Goal: Task Accomplishment & Management: Complete application form

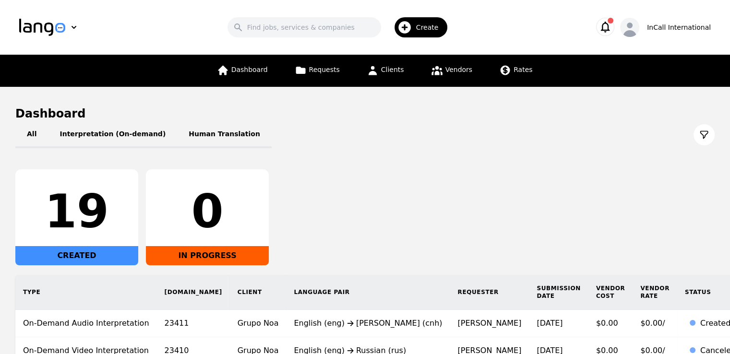
click at [431, 26] on span "Create" at bounding box center [430, 28] width 29 height 10
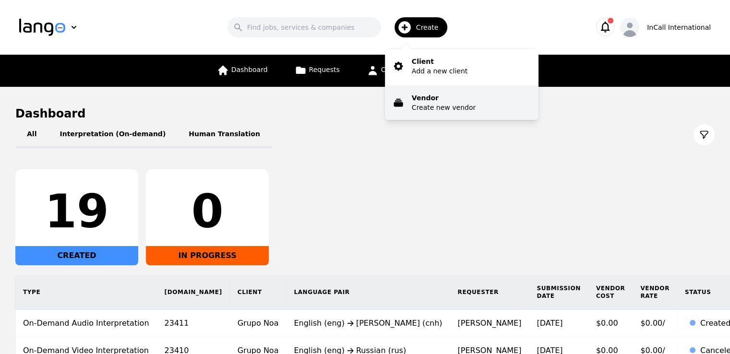
click at [430, 98] on p "Vendor" at bounding box center [444, 98] width 64 height 10
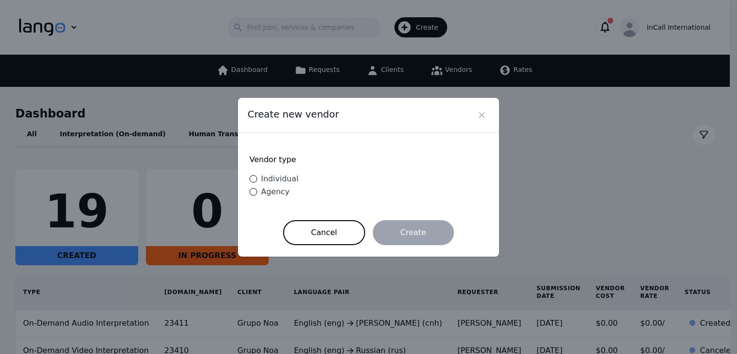
click at [273, 181] on span "Individual" at bounding box center [279, 178] width 37 height 9
click at [257, 181] on input "Individual" at bounding box center [254, 179] width 8 height 8
radio input "true"
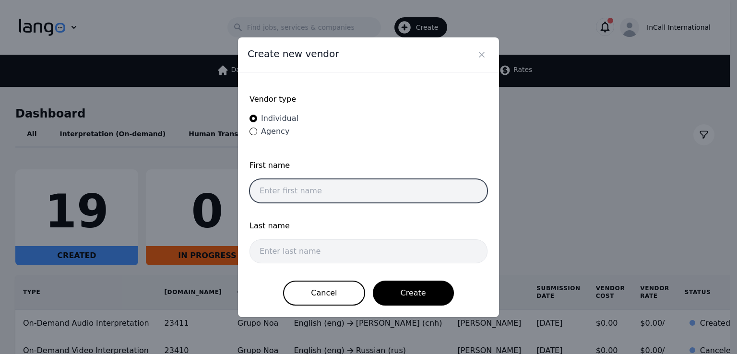
click at [337, 193] on input "text" at bounding box center [369, 191] width 238 height 24
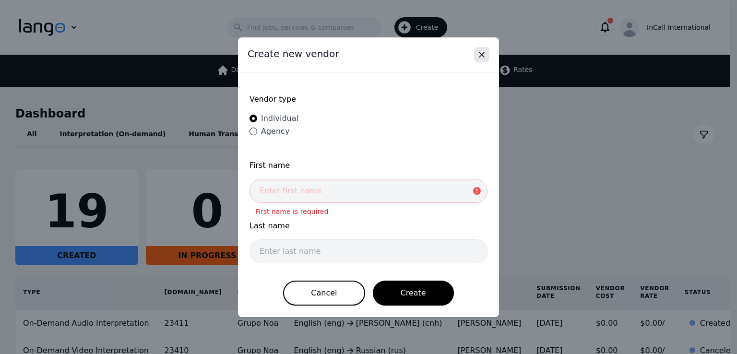
click at [488, 57] on button "Close" at bounding box center [481, 54] width 15 height 15
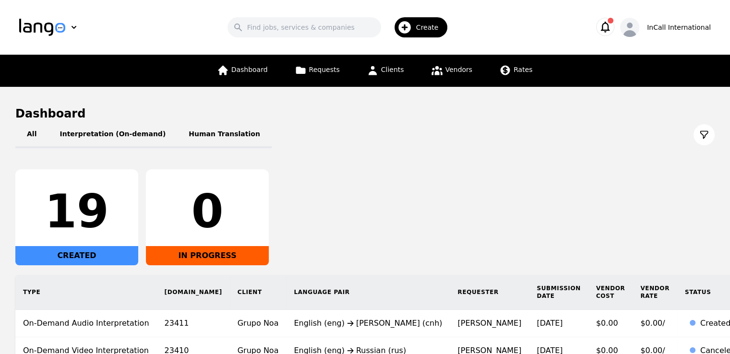
click at [433, 27] on span "Create" at bounding box center [430, 28] width 29 height 10
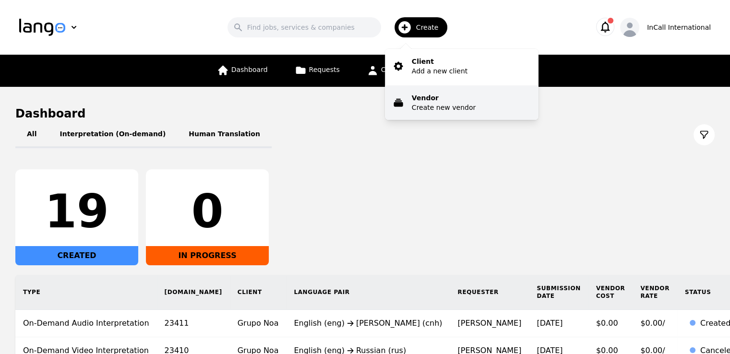
click at [423, 97] on p "Vendor" at bounding box center [444, 98] width 64 height 10
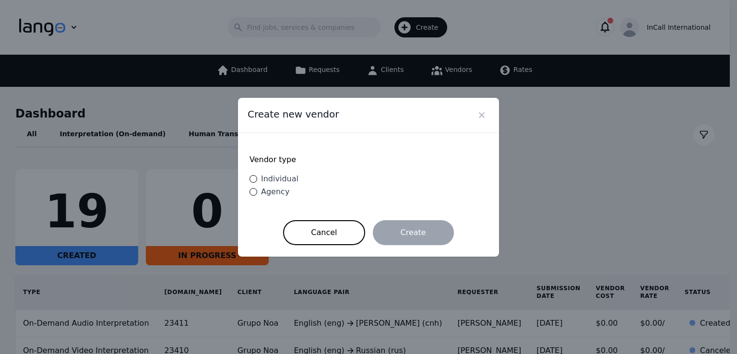
click at [279, 181] on span "Individual" at bounding box center [279, 178] width 37 height 9
click at [257, 181] on input "Individual" at bounding box center [254, 179] width 8 height 8
radio input "true"
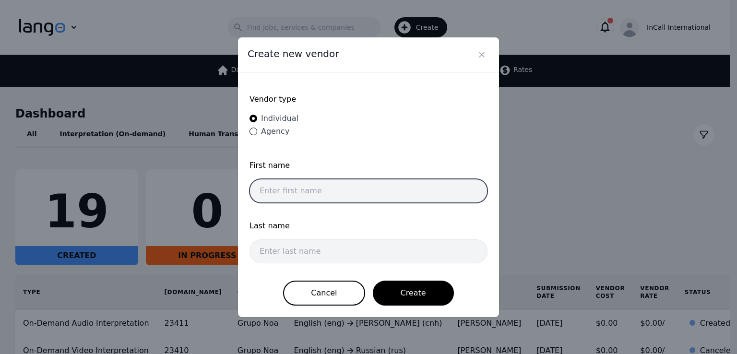
click at [351, 196] on input "text" at bounding box center [369, 191] width 238 height 24
type input "[PERSON_NAME]"
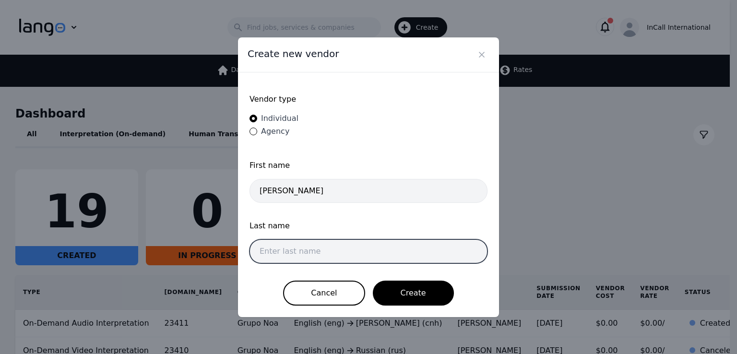
click at [317, 252] on input "text" at bounding box center [369, 252] width 238 height 24
type input "E"
type input "[PERSON_NAME]"
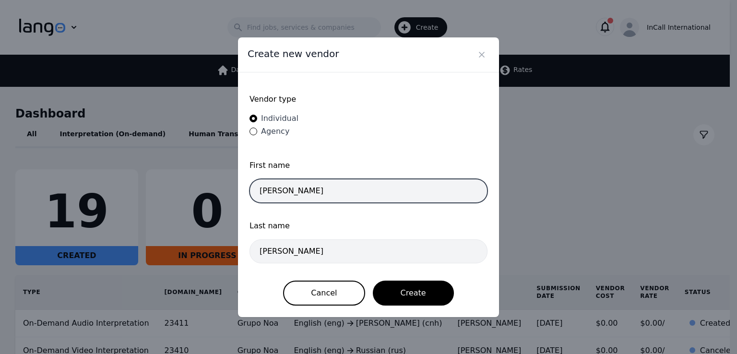
click at [332, 191] on input "[PERSON_NAME]" at bounding box center [369, 191] width 238 height 24
type input "[PERSON_NAME]"
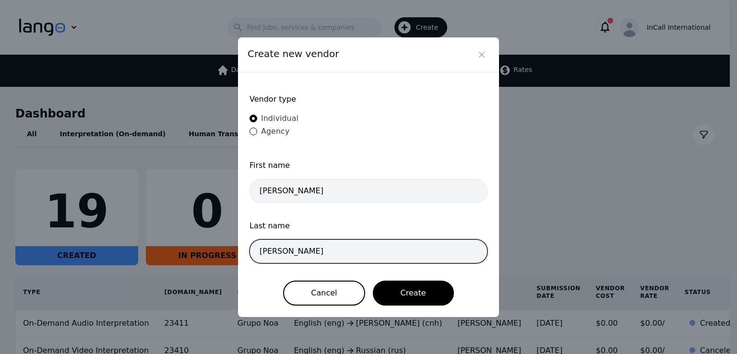
click at [355, 244] on input "[PERSON_NAME]" at bounding box center [369, 252] width 238 height 24
type input "[PERSON_NAME]"
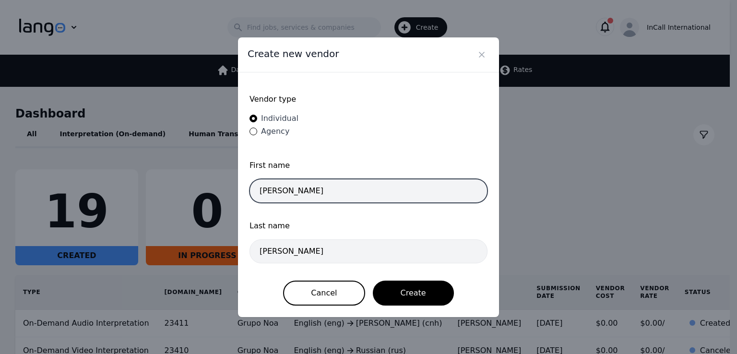
click at [362, 190] on input "[PERSON_NAME]" at bounding box center [369, 191] width 238 height 24
type input "[PERSON_NAME]"
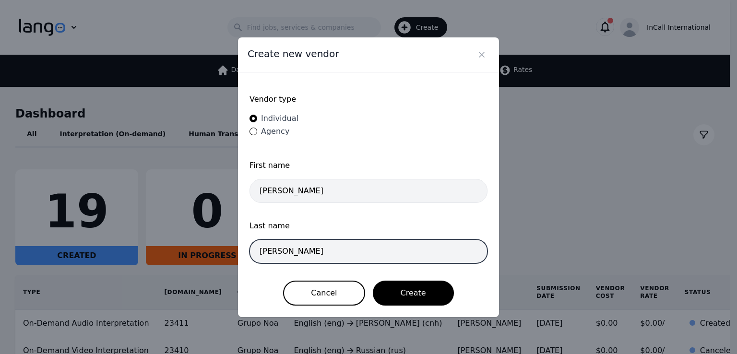
click at [341, 254] on input "[PERSON_NAME]" at bounding box center [369, 252] width 238 height 24
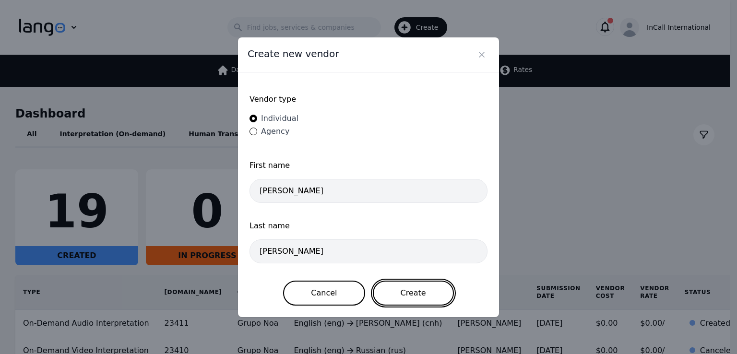
click at [403, 288] on button "Create" at bounding box center [413, 293] width 81 height 25
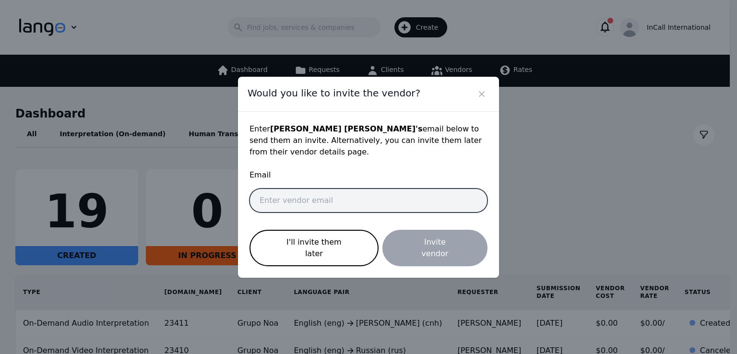
click at [378, 210] on input "email" at bounding box center [369, 201] width 238 height 24
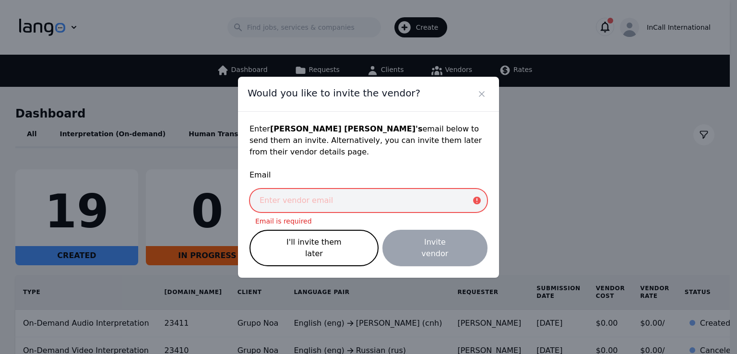
click at [371, 206] on input "email" at bounding box center [369, 201] width 238 height 24
paste input "[EMAIL_ADDRESS][DOMAIN_NAME]"
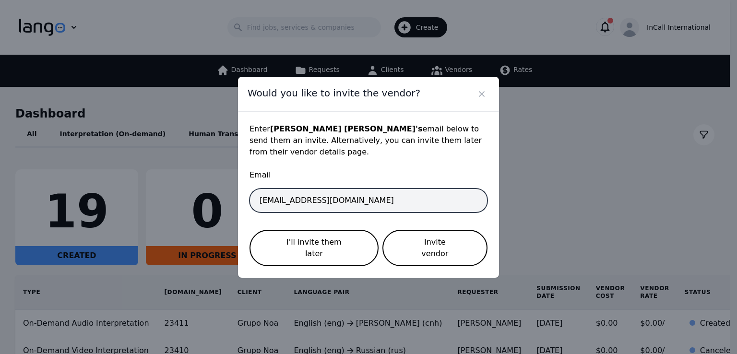
type input "[EMAIL_ADDRESS][DOMAIN_NAME]"
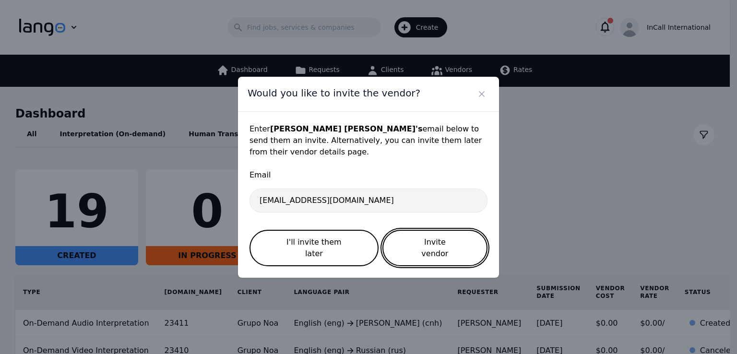
click at [411, 246] on button "Invite vendor" at bounding box center [435, 248] width 105 height 36
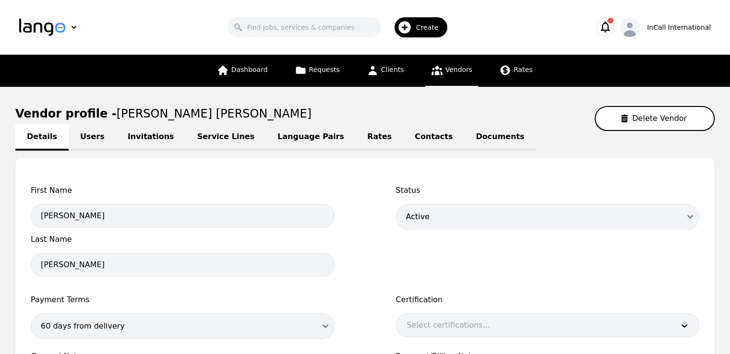
click at [612, 28] on icon "button" at bounding box center [605, 26] width 13 height 13
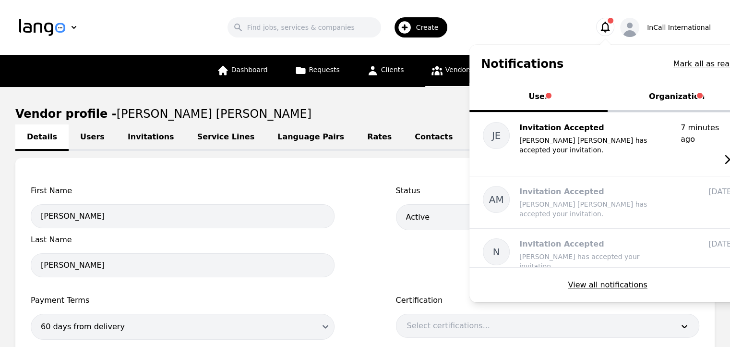
click at [672, 92] on button "Organization" at bounding box center [677, 97] width 138 height 29
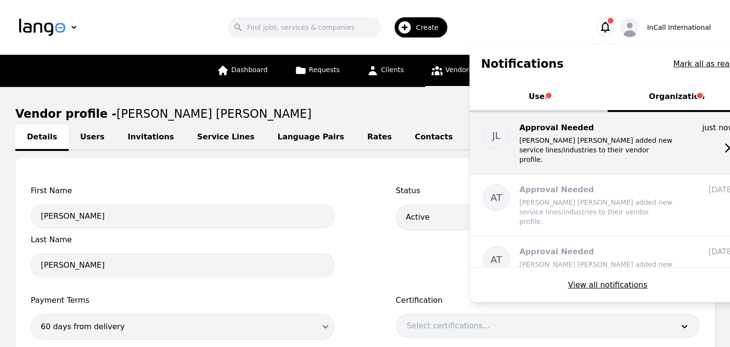
click at [606, 152] on p "[PERSON_NAME] [PERSON_NAME] added new service lines/industries to their vendor …" at bounding box center [597, 149] width 154 height 29
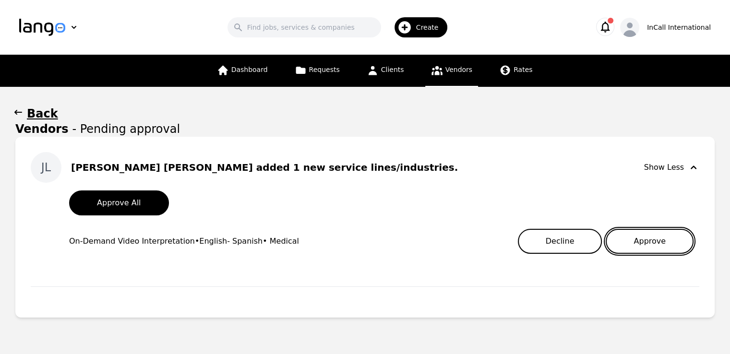
click at [653, 241] on button "Approve" at bounding box center [650, 241] width 88 height 25
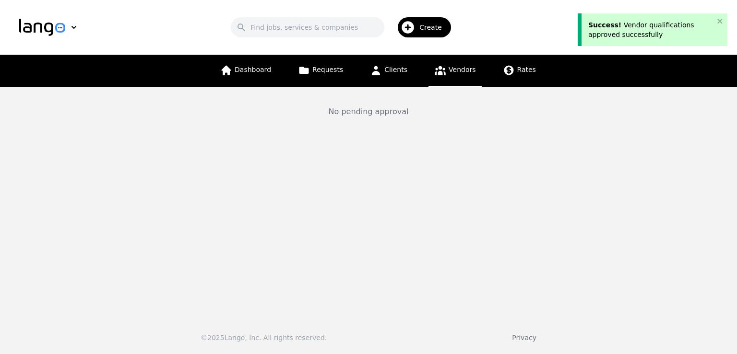
click at [534, 14] on div "Search Create" at bounding box center [344, 27] width 481 height 28
click at [723, 19] on icon "close" at bounding box center [720, 21] width 7 height 8
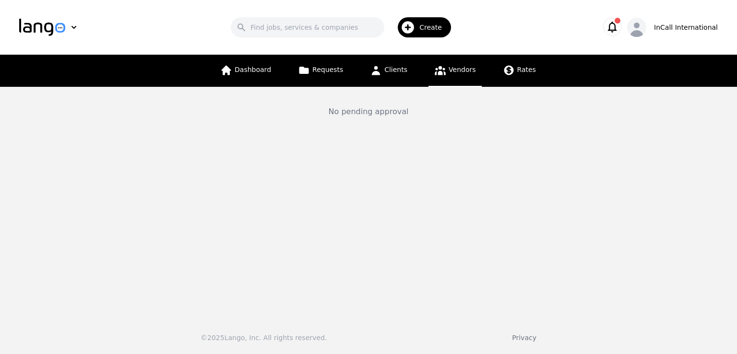
click at [622, 34] on button "button" at bounding box center [613, 27] width 18 height 18
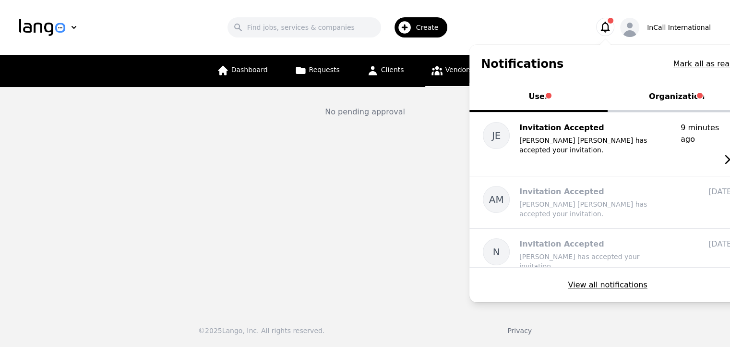
click at [675, 103] on button "Organization" at bounding box center [677, 97] width 138 height 29
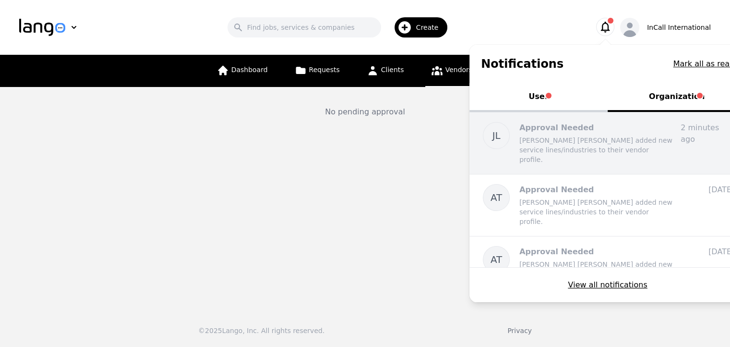
click at [633, 146] on p "[PERSON_NAME] [PERSON_NAME] added new service lines/industries to their vendor …" at bounding box center [597, 149] width 154 height 29
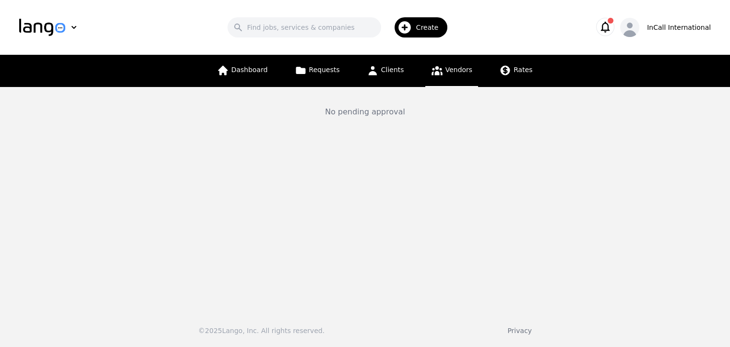
click at [449, 69] on span "Vendors" at bounding box center [459, 70] width 27 height 8
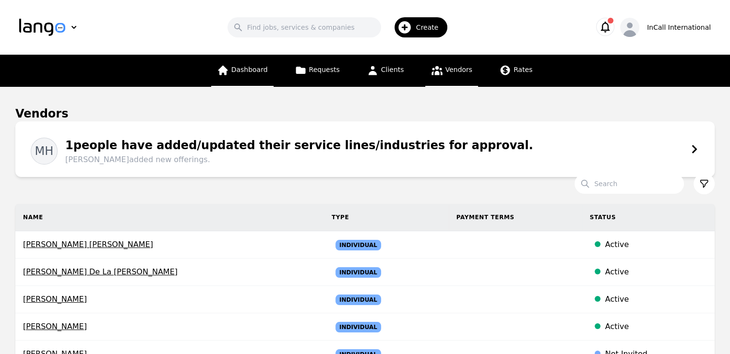
click at [268, 73] on span "Dashboard" at bounding box center [249, 70] width 36 height 8
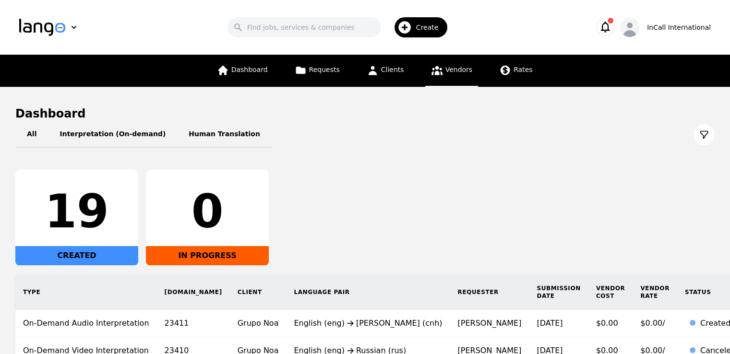
click at [455, 75] on link "Vendors" at bounding box center [451, 71] width 53 height 32
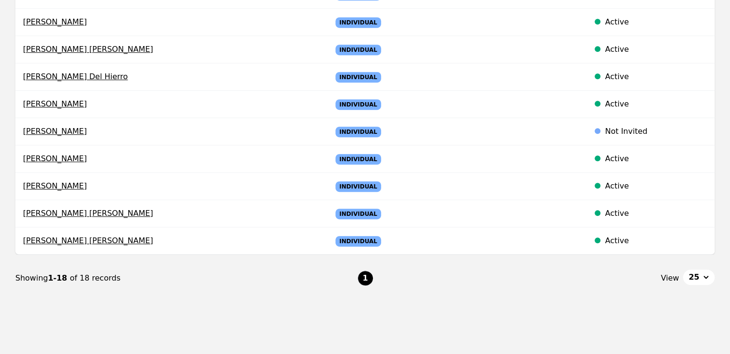
scroll to position [496, 0]
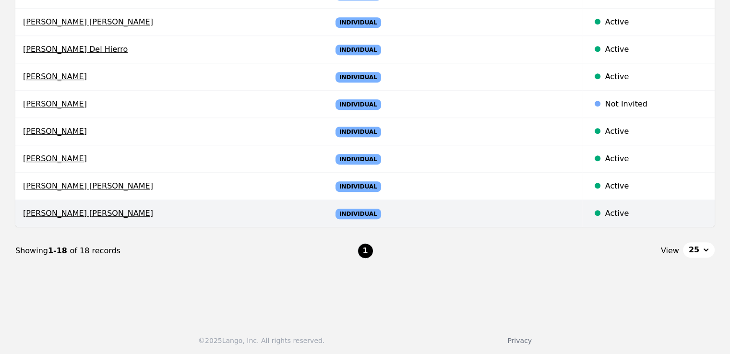
click at [618, 214] on div "Active" at bounding box center [656, 214] width 102 height 12
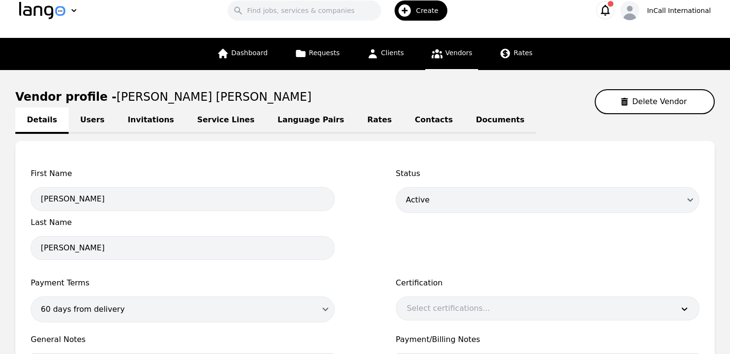
scroll to position [13, 0]
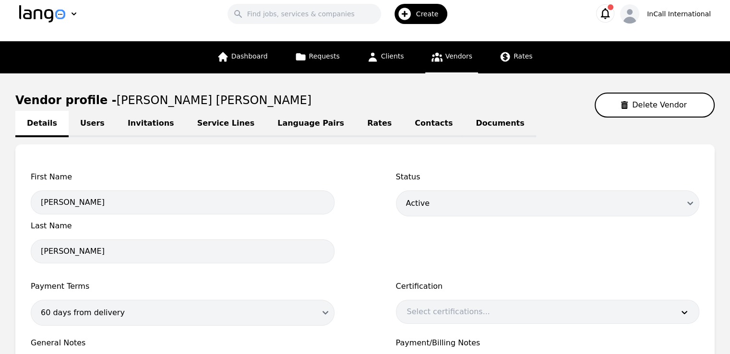
click at [275, 123] on link "Language Pairs" at bounding box center [311, 124] width 90 height 26
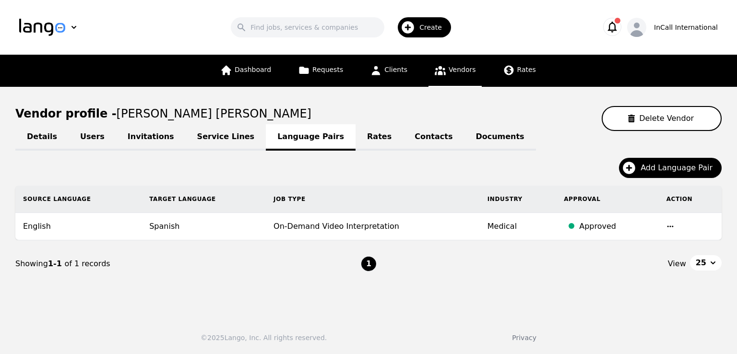
click at [668, 224] on icon "button" at bounding box center [671, 227] width 8 height 8
click at [646, 233] on button "Update" at bounding box center [644, 233] width 40 height 17
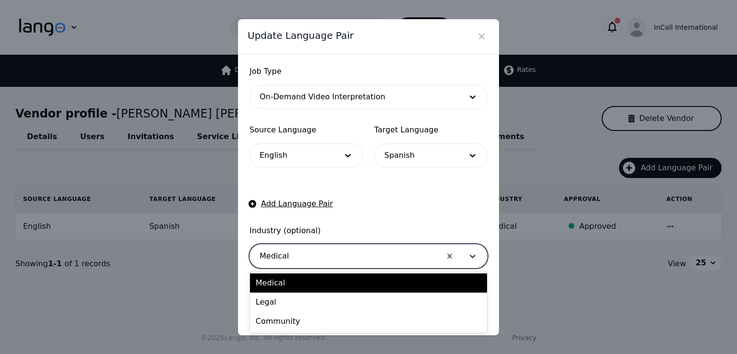
click at [473, 254] on icon at bounding box center [473, 257] width 10 height 10
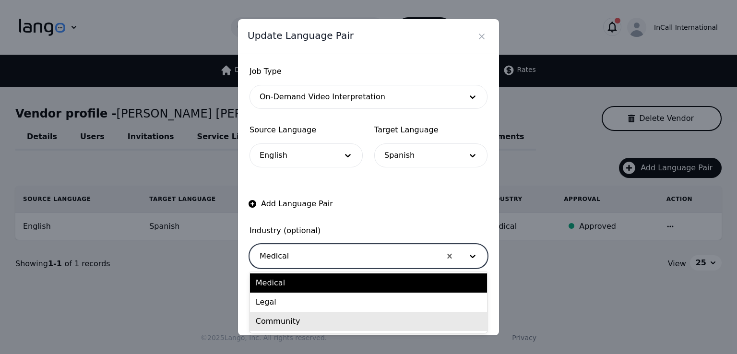
click at [332, 323] on div "Community" at bounding box center [368, 321] width 237 height 19
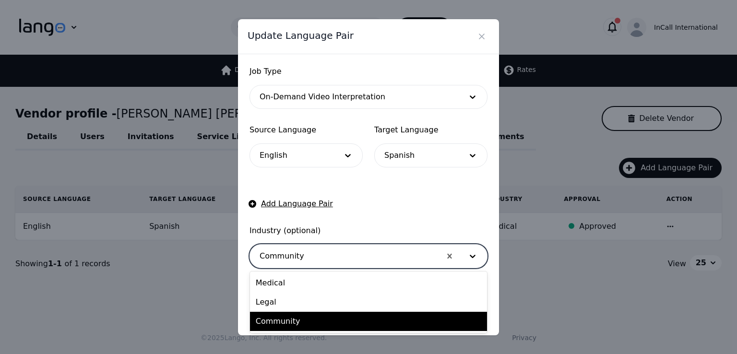
click at [371, 264] on div at bounding box center [345, 256] width 191 height 23
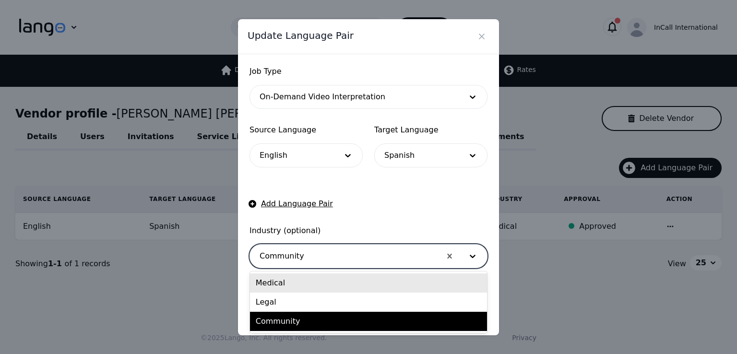
click at [292, 283] on div "Medical" at bounding box center [368, 283] width 237 height 19
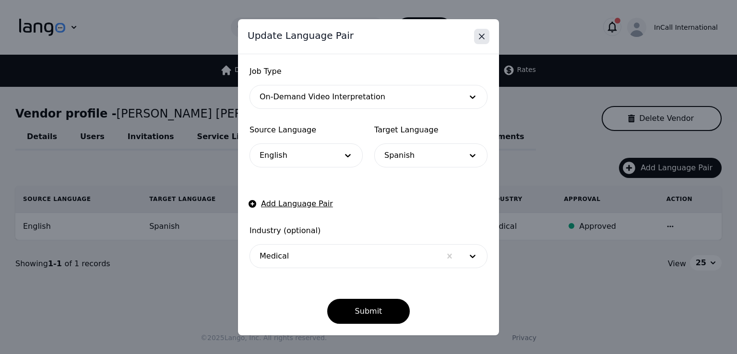
click at [486, 35] on icon "Close" at bounding box center [482, 37] width 10 height 10
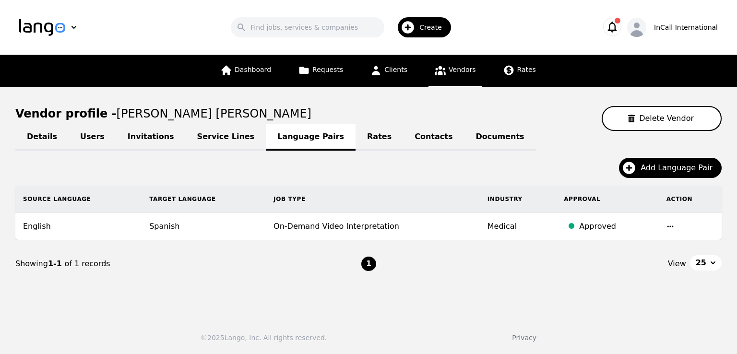
click at [668, 227] on icon "button" at bounding box center [671, 227] width 8 height 8
click at [568, 289] on main "Vendor profile - [PERSON_NAME] [PERSON_NAME] Delete Vendor Details Users Invita…" at bounding box center [368, 198] width 737 height 223
click at [619, 29] on icon "button" at bounding box center [612, 26] width 13 height 13
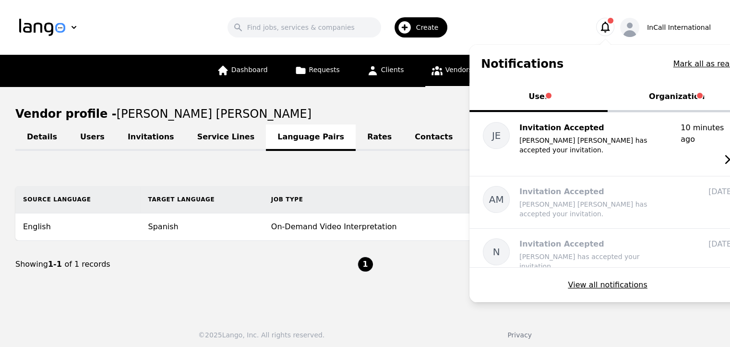
click at [663, 95] on button "Organization" at bounding box center [677, 97] width 138 height 29
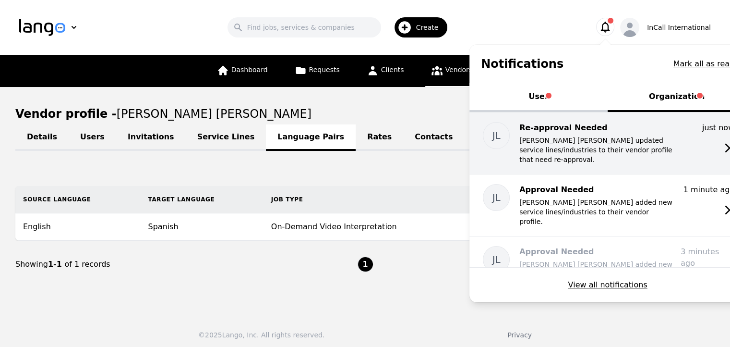
click at [684, 138] on div "just now [DATE] 6:33 PM" at bounding box center [708, 138] width 54 height 33
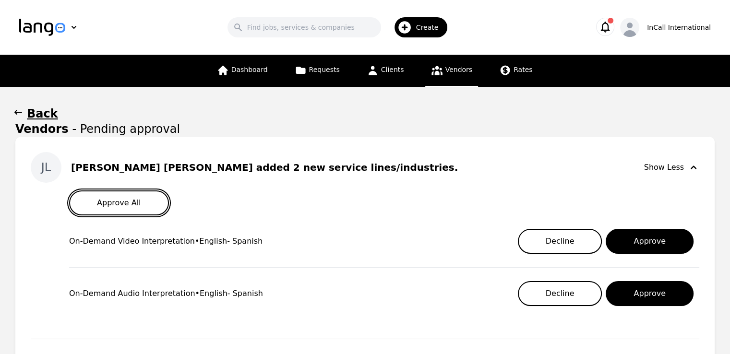
click at [106, 206] on button "Approve All" at bounding box center [119, 203] width 100 height 25
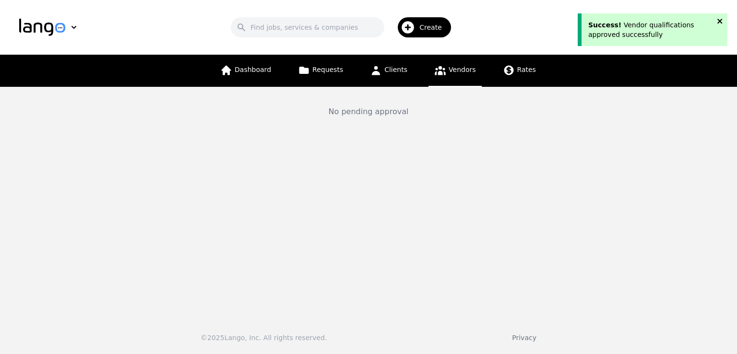
click at [720, 24] on icon "close" at bounding box center [720, 21] width 7 height 8
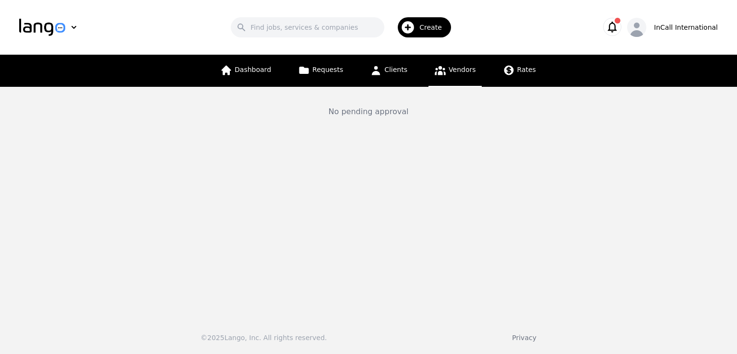
click at [617, 24] on icon "button" at bounding box center [612, 27] width 9 height 11
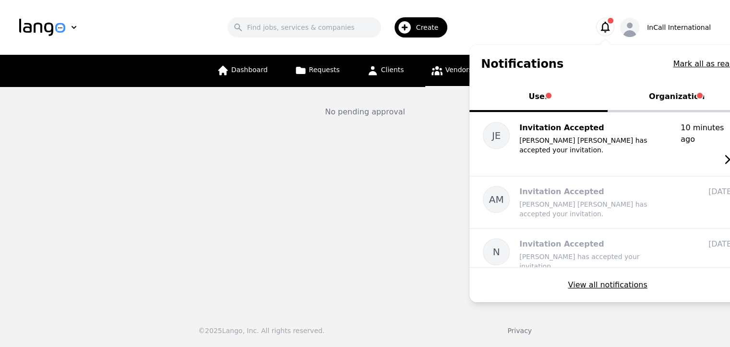
click at [687, 99] on button "Organization" at bounding box center [677, 97] width 138 height 29
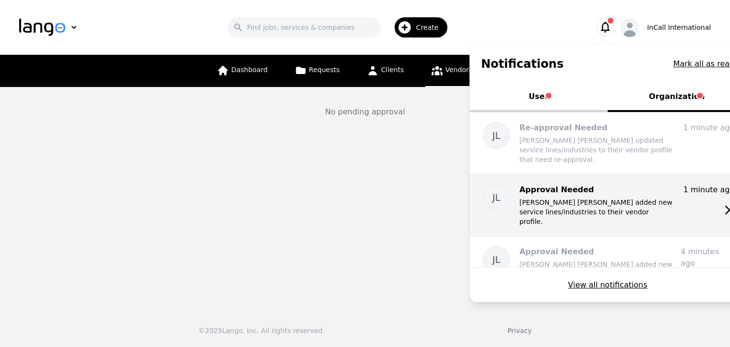
click at [655, 217] on div "JL Approval Needed [PERSON_NAME] [PERSON_NAME] added new service lines/industri…" at bounding box center [608, 204] width 277 height 61
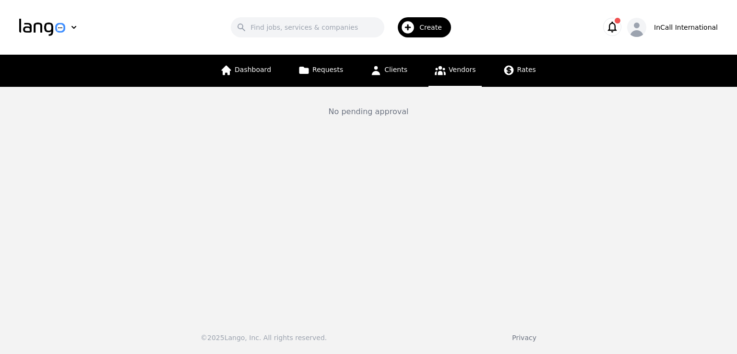
click at [619, 29] on icon "button" at bounding box center [612, 26] width 13 height 13
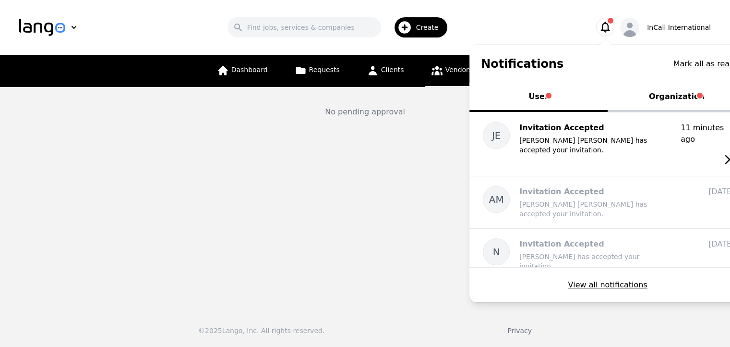
click at [434, 77] on link "Vendors" at bounding box center [451, 71] width 53 height 32
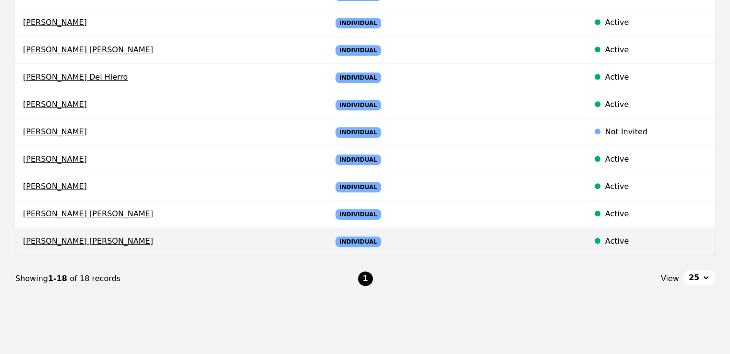
click at [646, 240] on div "Active" at bounding box center [656, 242] width 102 height 12
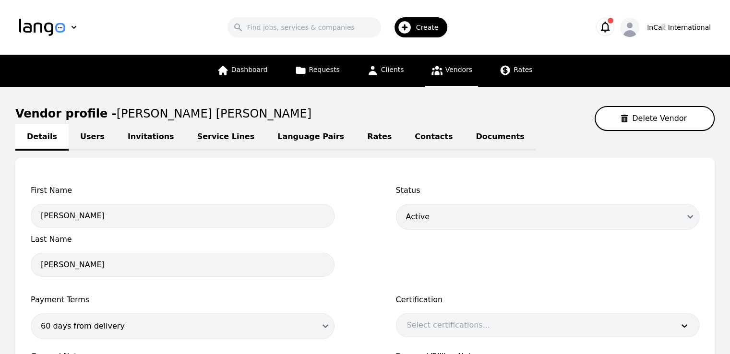
click at [291, 140] on link "Language Pairs" at bounding box center [311, 137] width 90 height 26
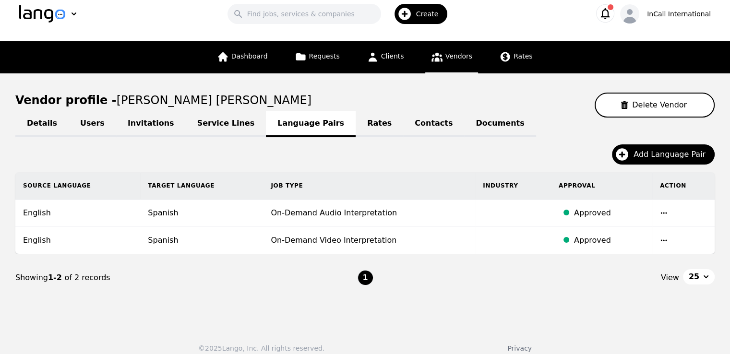
scroll to position [22, 0]
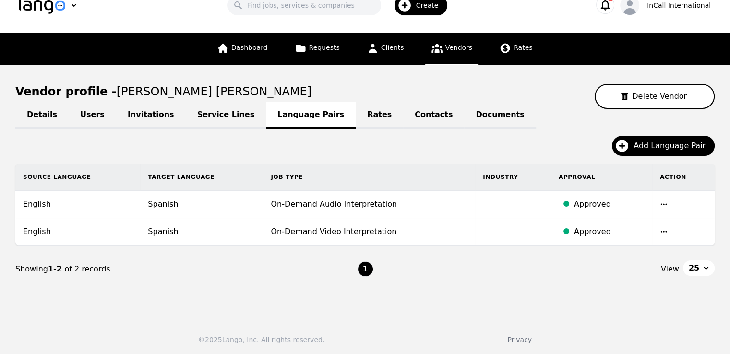
click at [664, 201] on icon "button" at bounding box center [664, 205] width 8 height 8
click at [571, 88] on div "Vendor profile - [PERSON_NAME] [PERSON_NAME] Delete Vendor" at bounding box center [365, 96] width 700 height 25
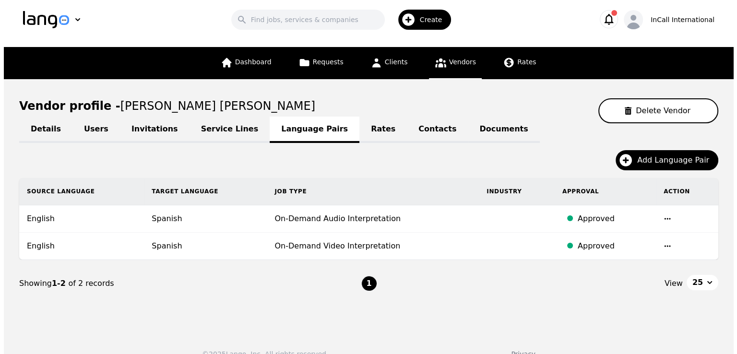
scroll to position [0, 0]
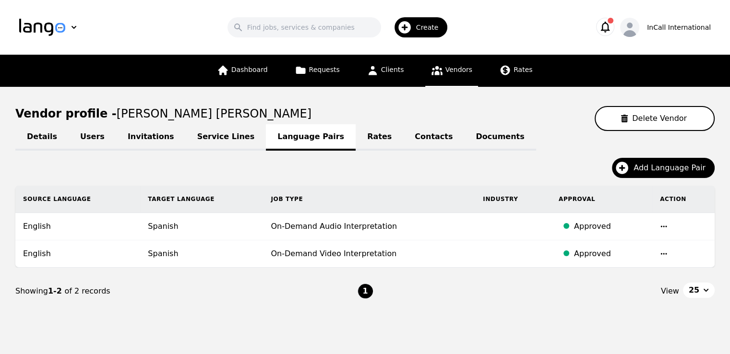
click at [609, 29] on icon "button" at bounding box center [605, 26] width 13 height 13
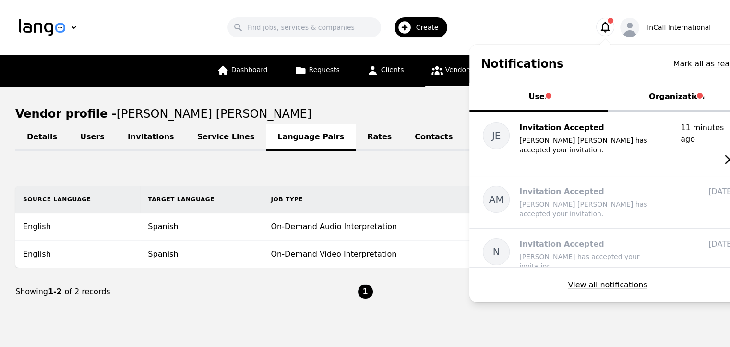
click at [694, 99] on button "Organization" at bounding box center [677, 97] width 138 height 29
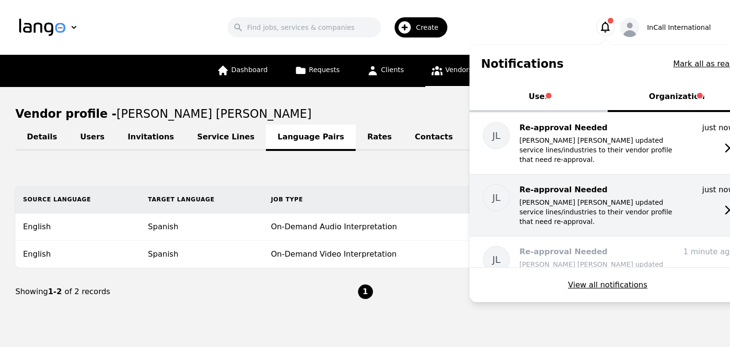
click at [665, 210] on p "[PERSON_NAME] [PERSON_NAME] updated service lines/industries to their vendor pr…" at bounding box center [597, 211] width 154 height 29
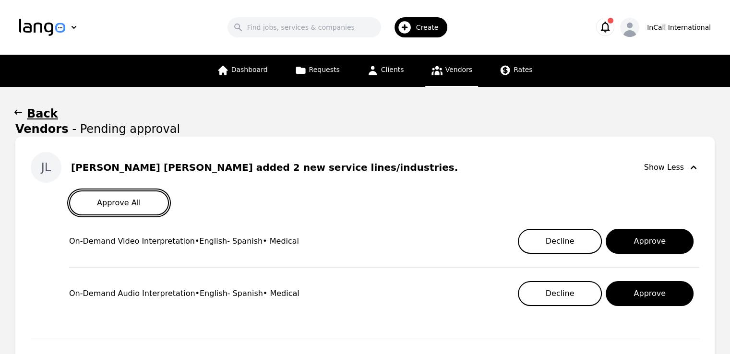
click at [131, 204] on button "Approve All" at bounding box center [119, 203] width 100 height 25
